Goal: Transaction & Acquisition: Purchase product/service

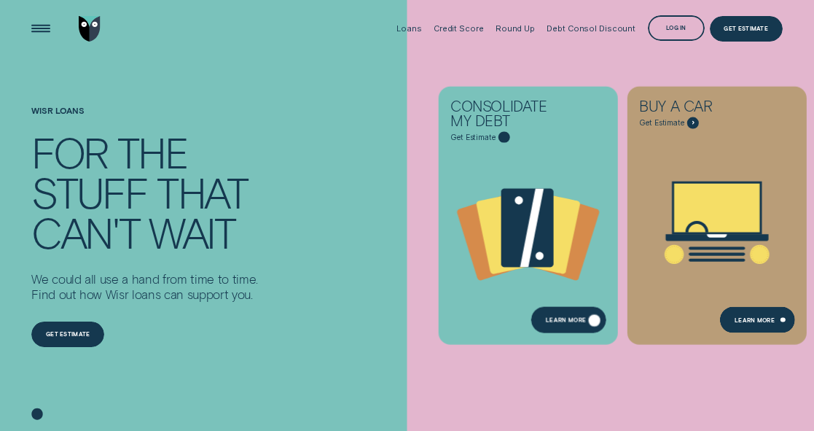
click at [552, 313] on div "Learn more" at bounding box center [569, 320] width 74 height 26
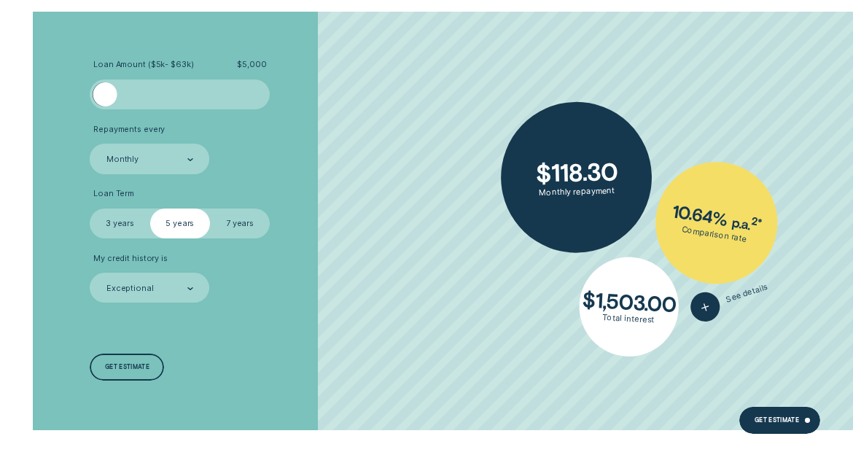
scroll to position [2042, 0]
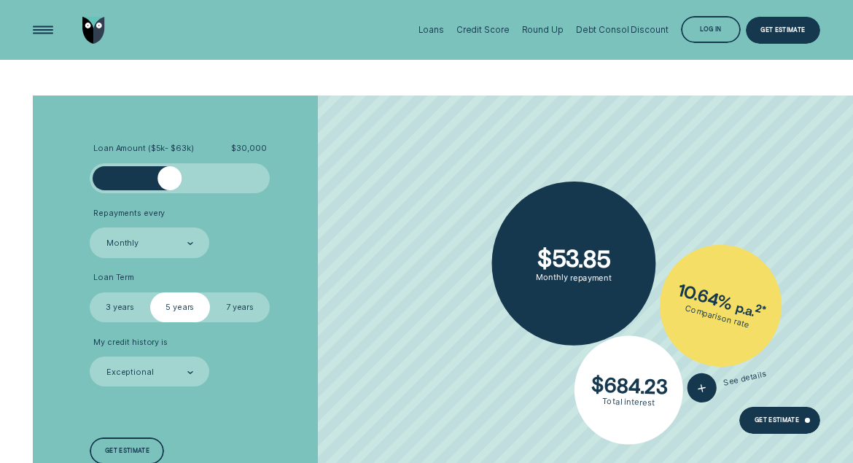
drag, startPoint x: 111, startPoint y: 174, endPoint x: 171, endPoint y: 192, distance: 62.5
click at [171, 192] on div at bounding box center [180, 178] width 180 height 30
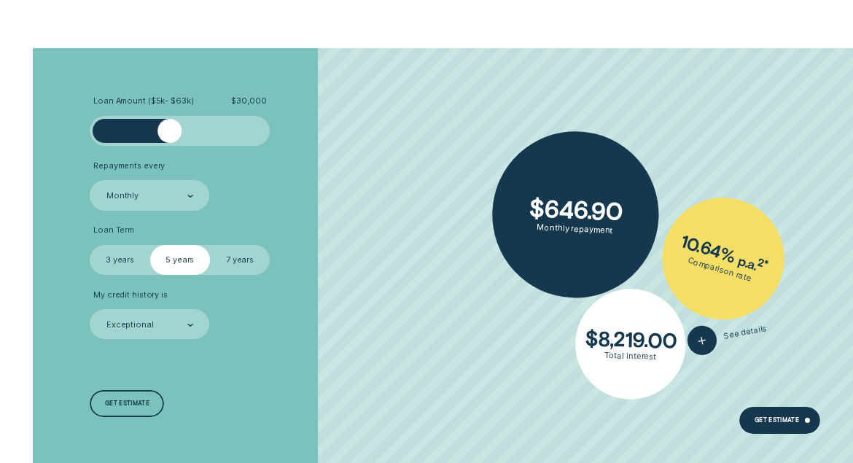
scroll to position [2114, 0]
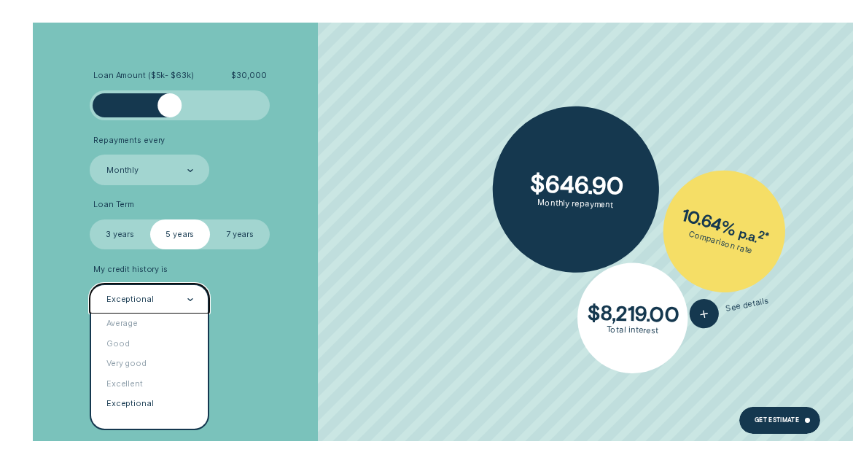
click at [170, 295] on div "Exceptional" at bounding box center [149, 300] width 88 height 12
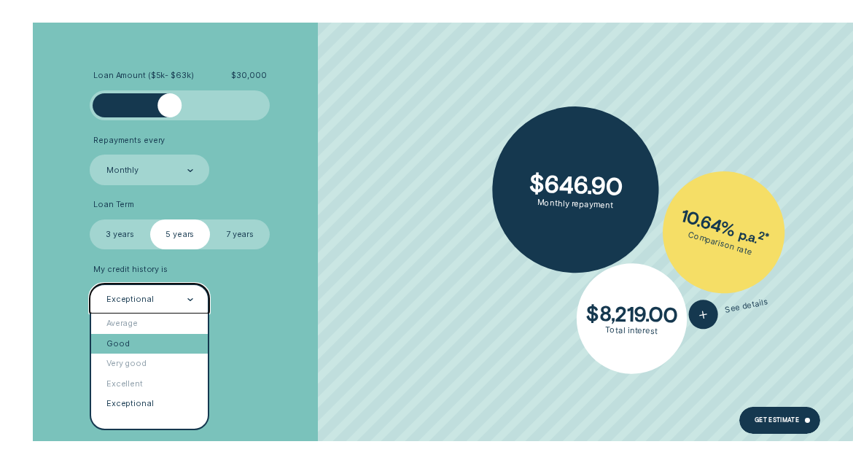
click at [167, 344] on div "Good" at bounding box center [149, 344] width 117 height 20
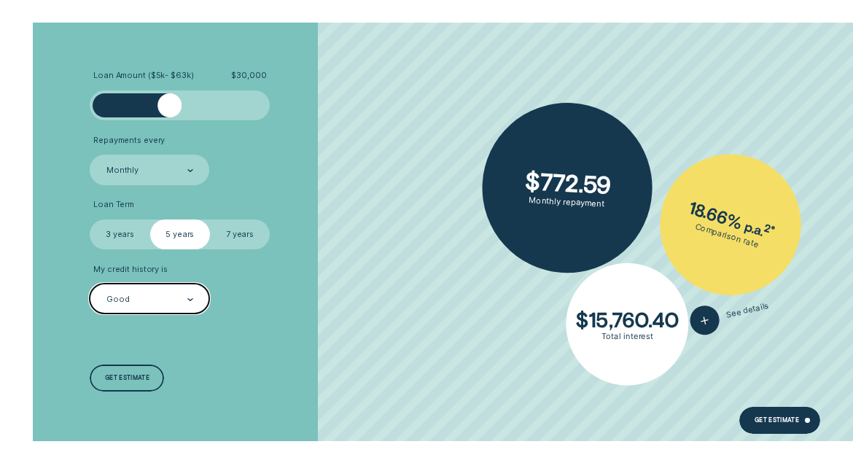
click at [166, 296] on div "Good" at bounding box center [149, 300] width 88 height 12
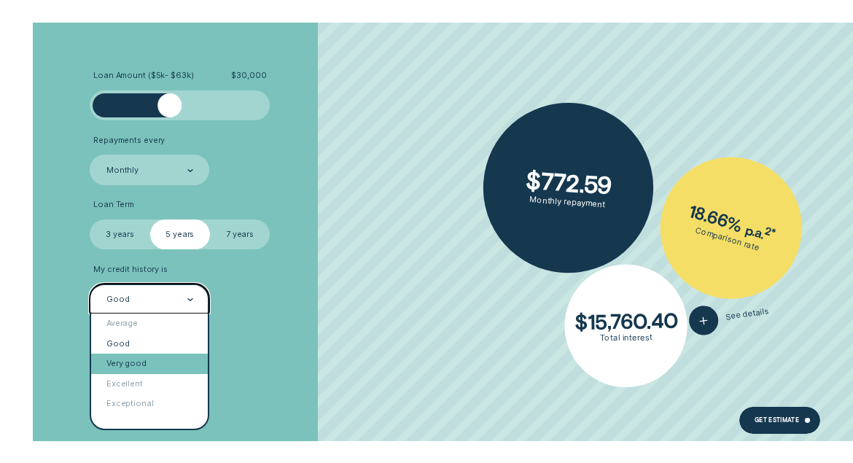
click at [167, 363] on div "Very good" at bounding box center [149, 364] width 117 height 20
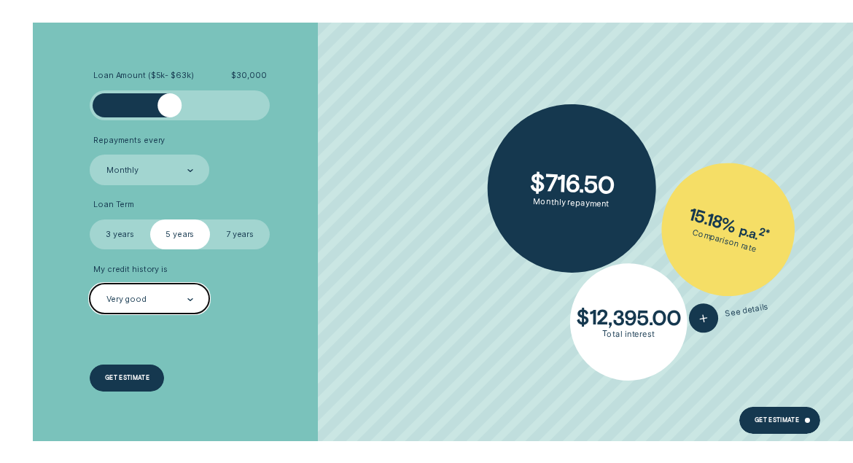
click at [146, 375] on div "Get estimate" at bounding box center [127, 377] width 44 height 5
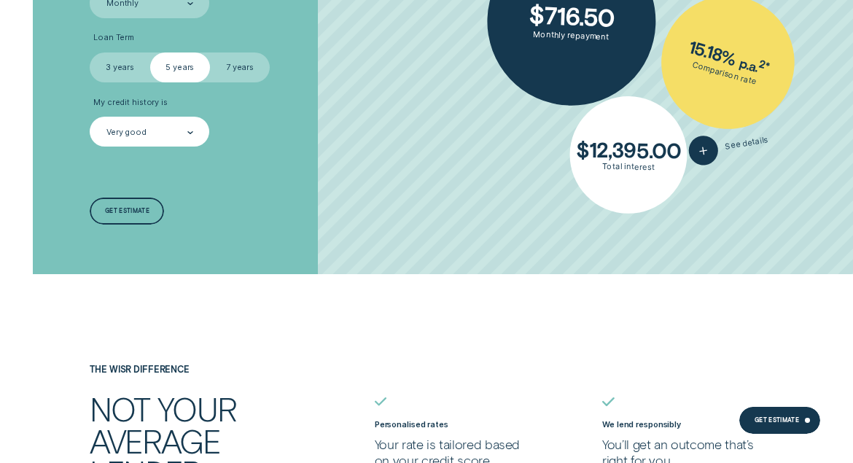
scroll to position [2479, 0]
